Goal: Task Accomplishment & Management: Manage account settings

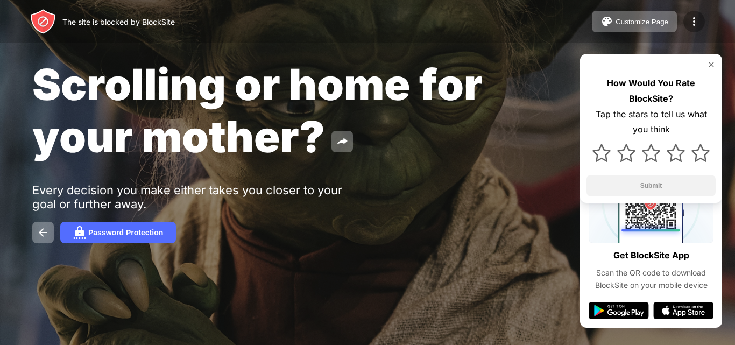
click at [691, 22] on img at bounding box center [694, 21] width 13 height 13
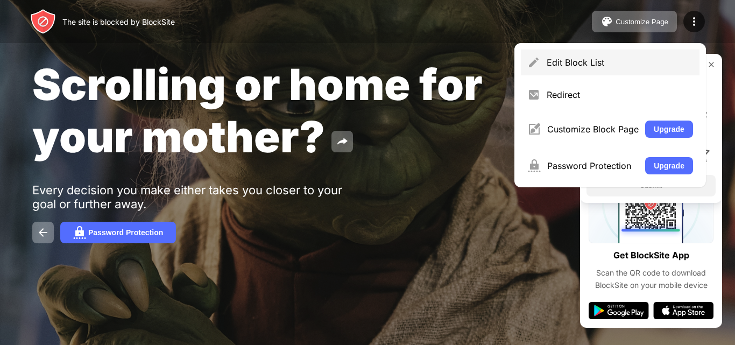
click at [633, 58] on div "Edit Block List" at bounding box center [620, 62] width 146 height 11
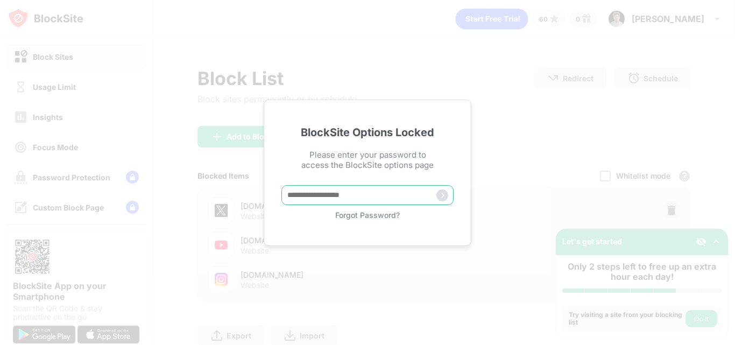
click at [302, 194] on input "text" at bounding box center [368, 195] width 172 height 20
type input "**********"
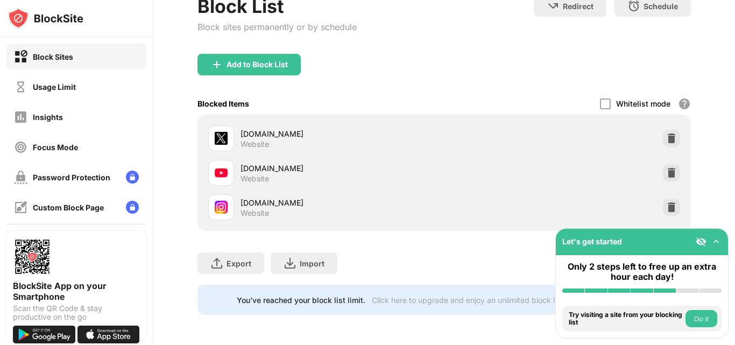
scroll to position [80, 0]
click at [672, 158] on div "[DOMAIN_NAME] Website" at bounding box center [444, 173] width 481 height 34
click at [668, 167] on img at bounding box center [672, 172] width 11 height 11
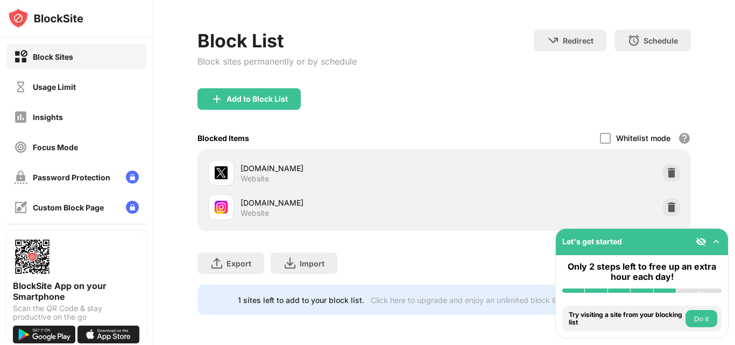
scroll to position [46, 0]
click at [667, 202] on img at bounding box center [672, 207] width 11 height 11
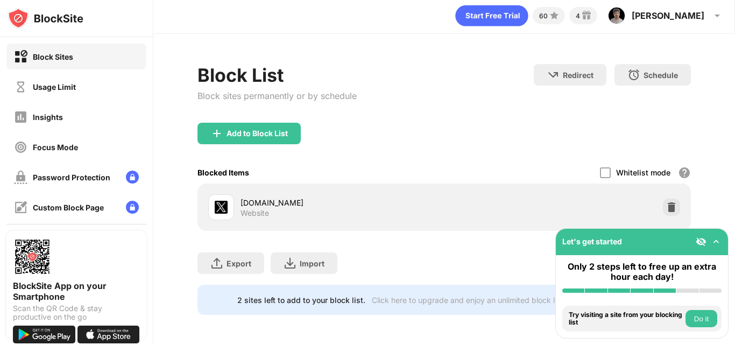
scroll to position [11, 0]
click at [274, 123] on div "Add to Block List" at bounding box center [249, 134] width 103 height 22
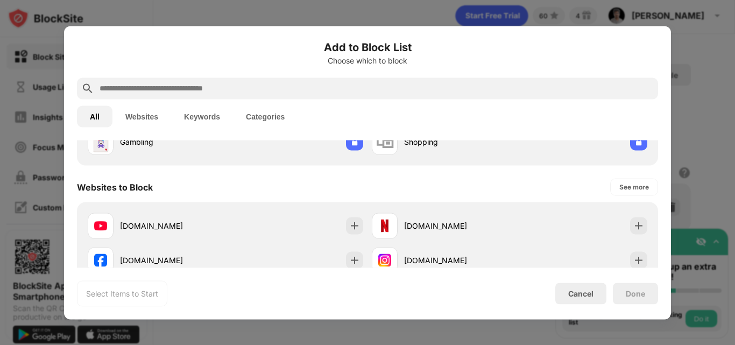
scroll to position [129, 0]
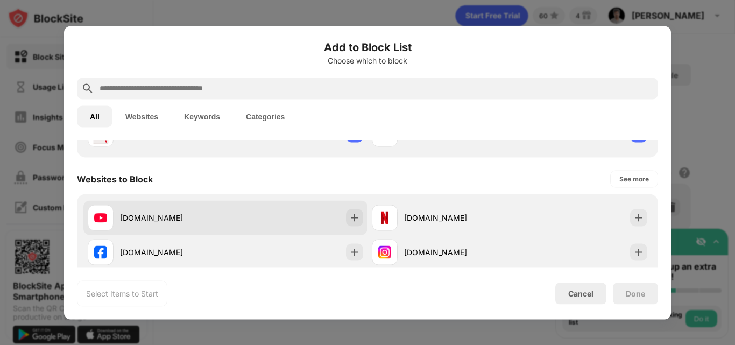
click at [290, 212] on div "[DOMAIN_NAME]" at bounding box center [225, 217] width 284 height 34
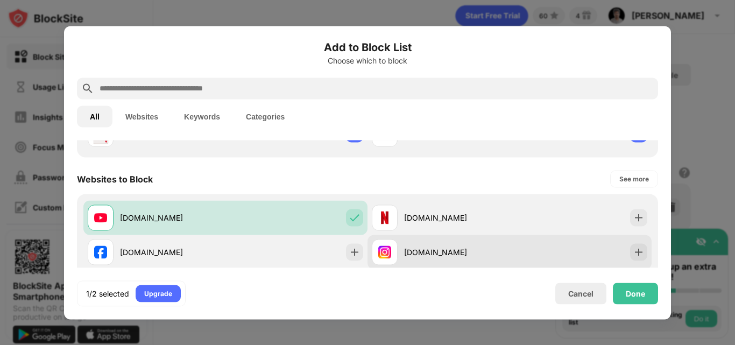
click at [449, 258] on div "[DOMAIN_NAME]" at bounding box center [441, 252] width 138 height 26
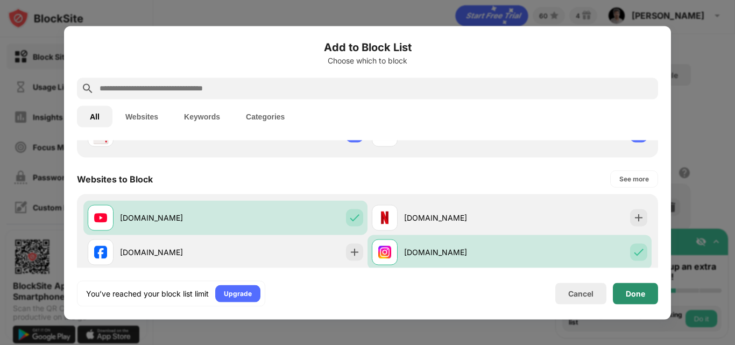
click at [639, 289] on div "Done" at bounding box center [635, 293] width 19 height 9
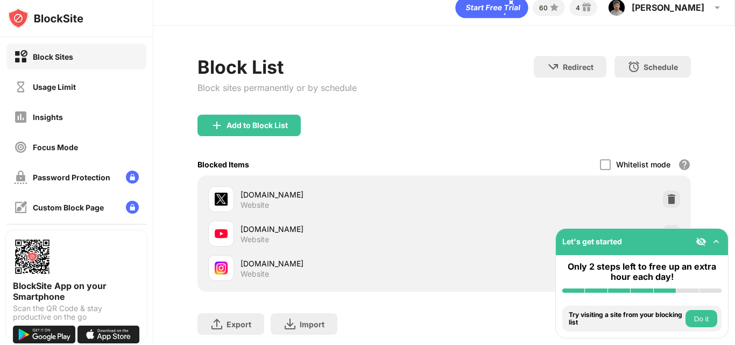
scroll to position [80, 0]
